Goal: Check status: Check status

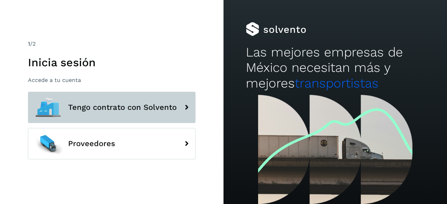
click at [151, 111] on span "Tengo contrato con Solvento" at bounding box center [122, 107] width 108 height 8
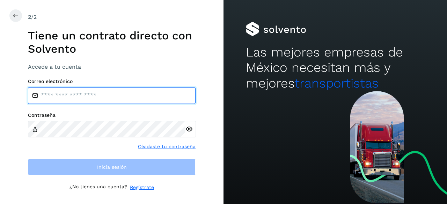
type input "**********"
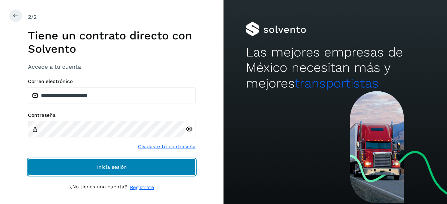
click at [104, 166] on span "Inicia sesión" at bounding box center [112, 167] width 30 height 5
click at [121, 173] on button "Inicia sesión" at bounding box center [111, 167] width 167 height 17
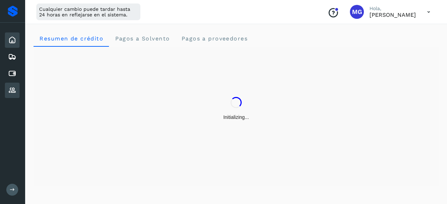
click at [9, 90] on icon at bounding box center [12, 90] width 8 height 8
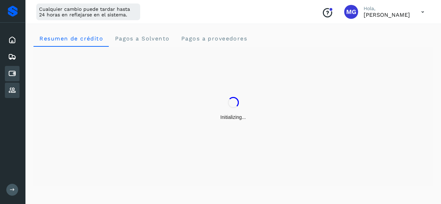
click at [13, 75] on icon at bounding box center [12, 73] width 8 height 8
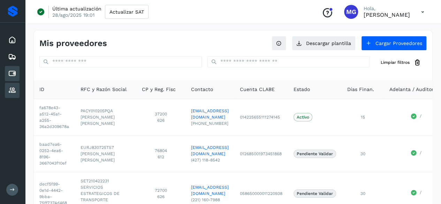
click at [8, 87] on icon at bounding box center [12, 90] width 8 height 8
click at [8, 69] on div "Cuentas por pagar" at bounding box center [12, 73] width 15 height 15
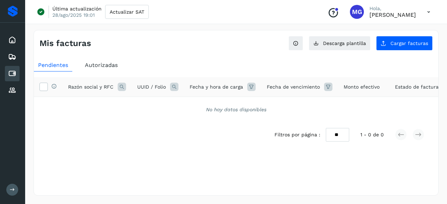
click at [104, 65] on span "Autorizadas" at bounding box center [101, 65] width 33 height 7
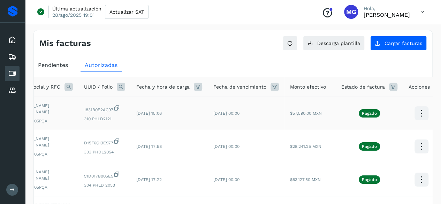
scroll to position [0, 47]
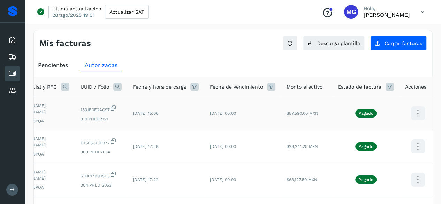
click at [417, 119] on icon at bounding box center [418, 113] width 16 height 16
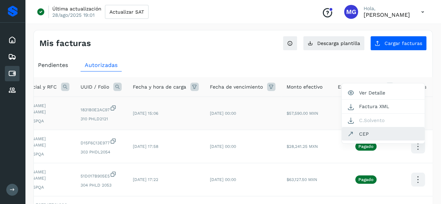
click at [370, 139] on button "CEP" at bounding box center [383, 133] width 83 height 13
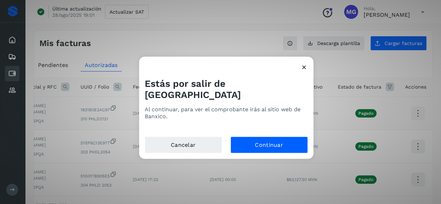
scroll to position [0, 42]
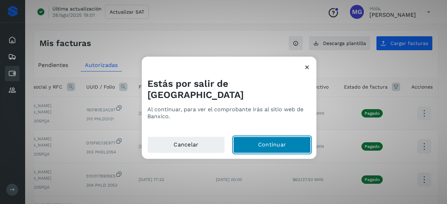
click at [246, 137] on button "Continuar" at bounding box center [271, 144] width 77 height 17
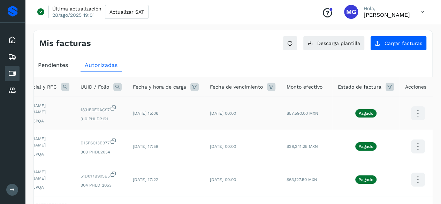
scroll to position [0, 0]
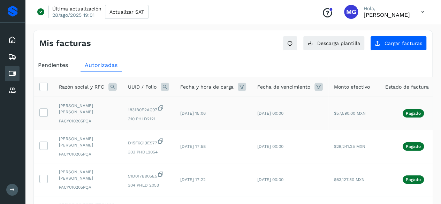
click at [160, 108] on icon at bounding box center [160, 107] width 7 height 7
click at [159, 104] on td "1831B0E2AC97 310 PHLD2121" at bounding box center [148, 113] width 52 height 33
click at [160, 109] on icon at bounding box center [160, 107] width 7 height 7
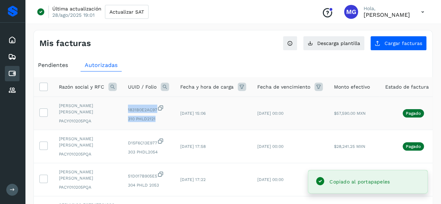
drag, startPoint x: 155, startPoint y: 121, endPoint x: 128, endPoint y: 109, distance: 29.5
click at [128, 109] on div "1831B0E2AC97 310 PHLD2121" at bounding box center [148, 113] width 41 height 17
click at [151, 122] on td "1831B0E2AC97 310 PHLD2121" at bounding box center [148, 113] width 52 height 33
drag, startPoint x: 165, startPoint y: 116, endPoint x: 128, endPoint y: 118, distance: 37.0
click at [128, 118] on span "310 PHLD2121" at bounding box center [148, 119] width 41 height 6
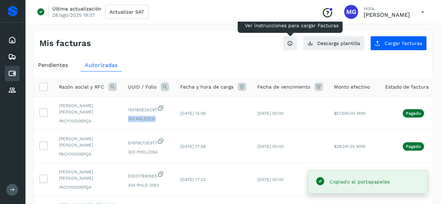
copy span "310 PHLD2121"
